Goal: Information Seeking & Learning: Learn about a topic

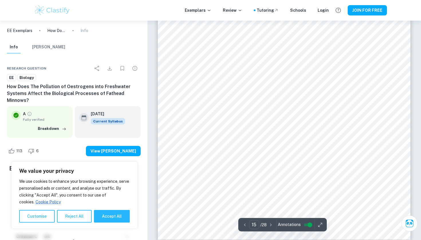
scroll to position [5380, 0]
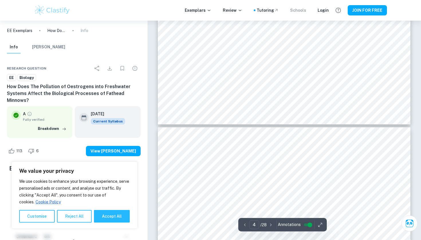
type input "3"
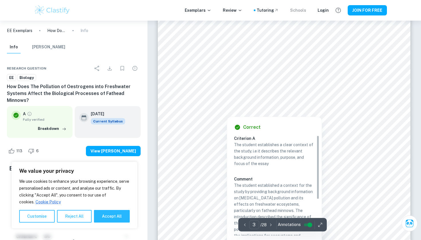
scroll to position [909, 0]
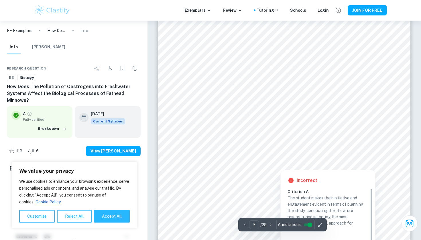
click at [211, 154] on div at bounding box center [284, 155] width 191 height 16
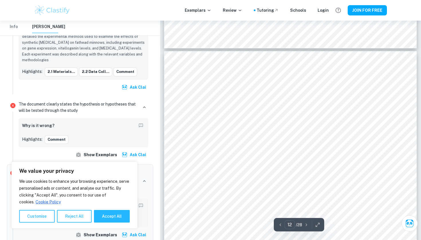
scroll to position [4090, 0]
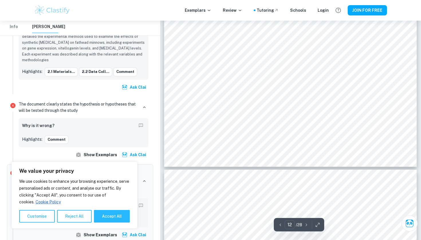
type input "13"
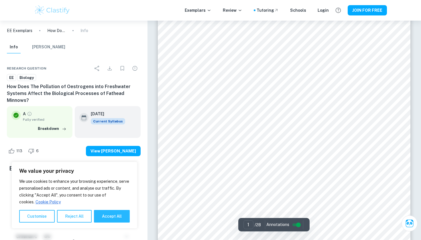
scroll to position [21, 0]
